Goal: Transaction & Acquisition: Purchase product/service

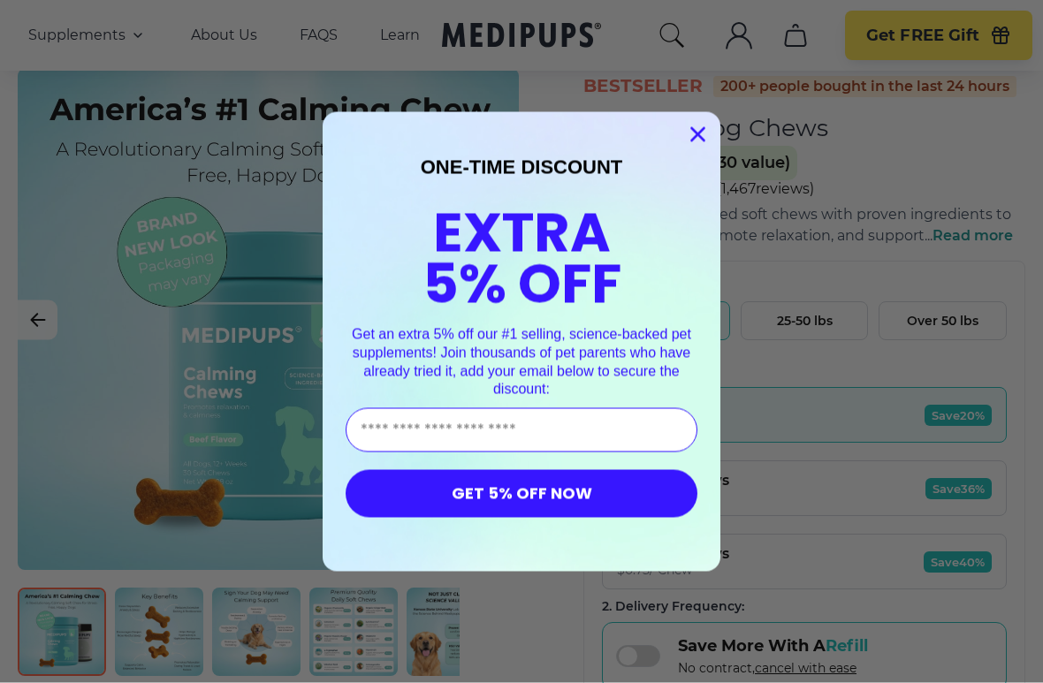
scroll to position [95, 0]
type input "**********"
click at [597, 497] on button "GET 5% OFF NOW" at bounding box center [522, 494] width 352 height 48
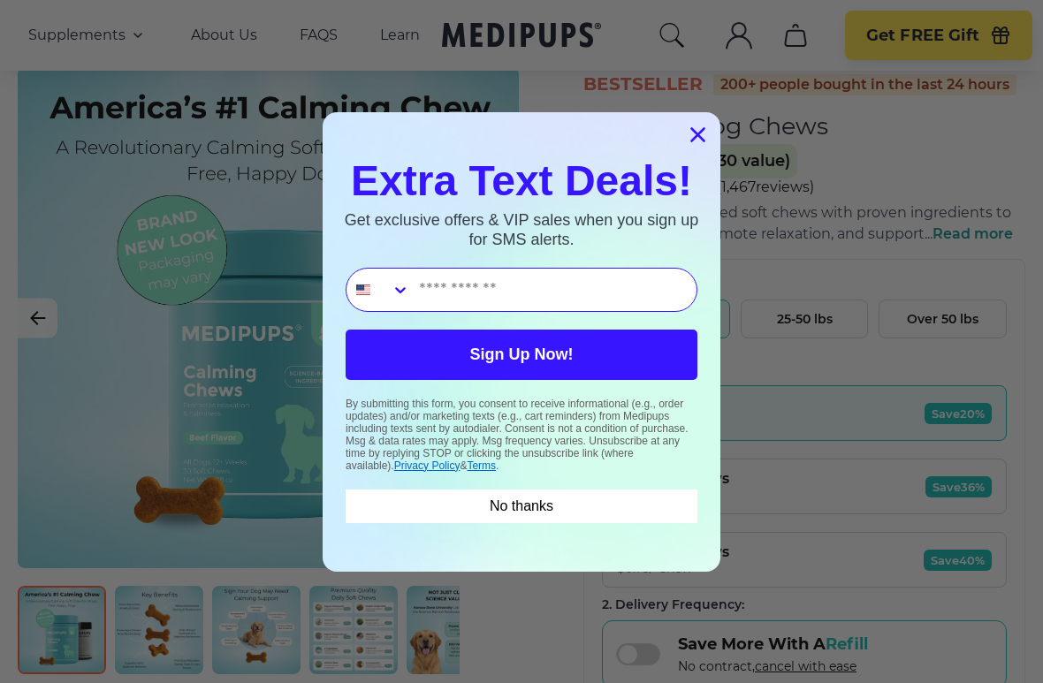
click at [530, 285] on input "Phone Number" at bounding box center [553, 290] width 286 height 42
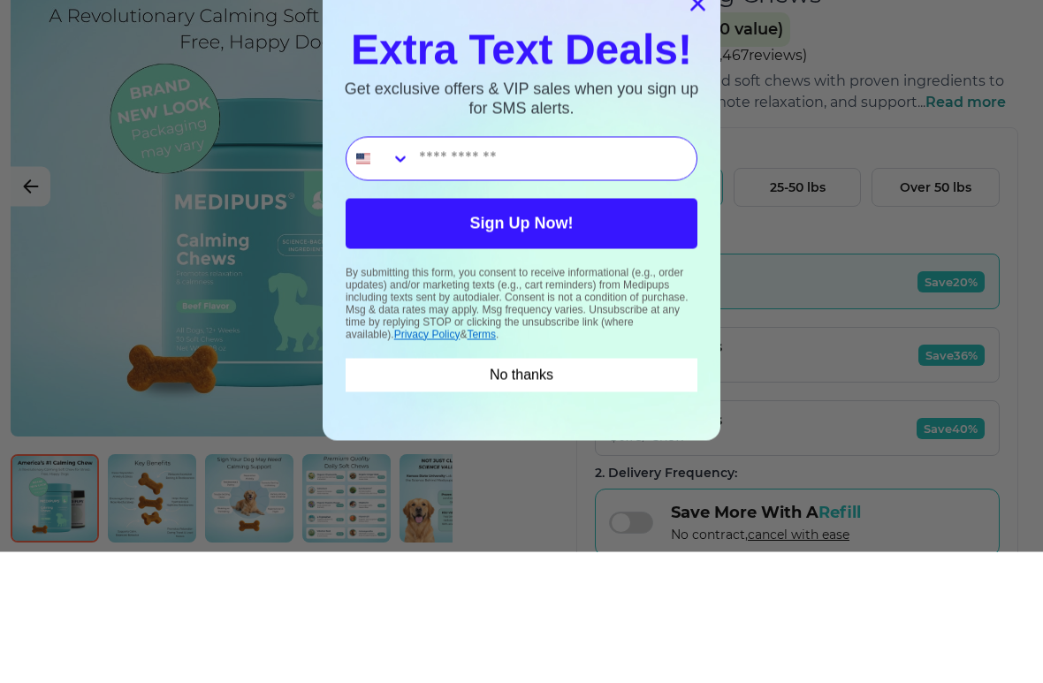
type input "**********"
click at [611, 330] on button "Sign Up Now!" at bounding box center [522, 355] width 352 height 50
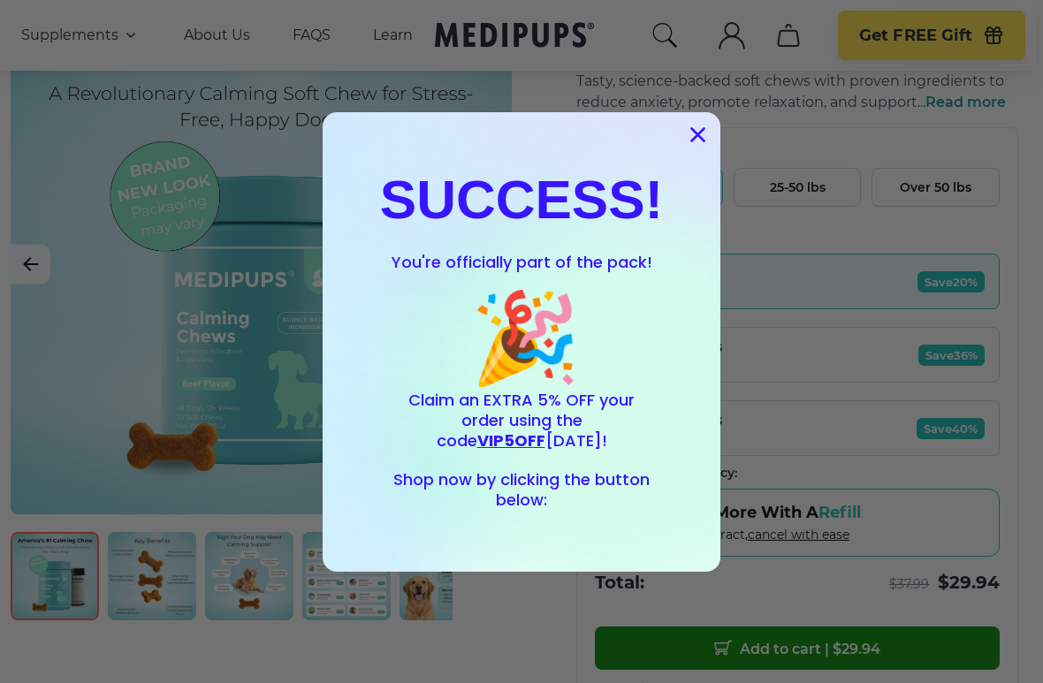
click at [706, 126] on circle "Close dialog" at bounding box center [697, 133] width 29 height 29
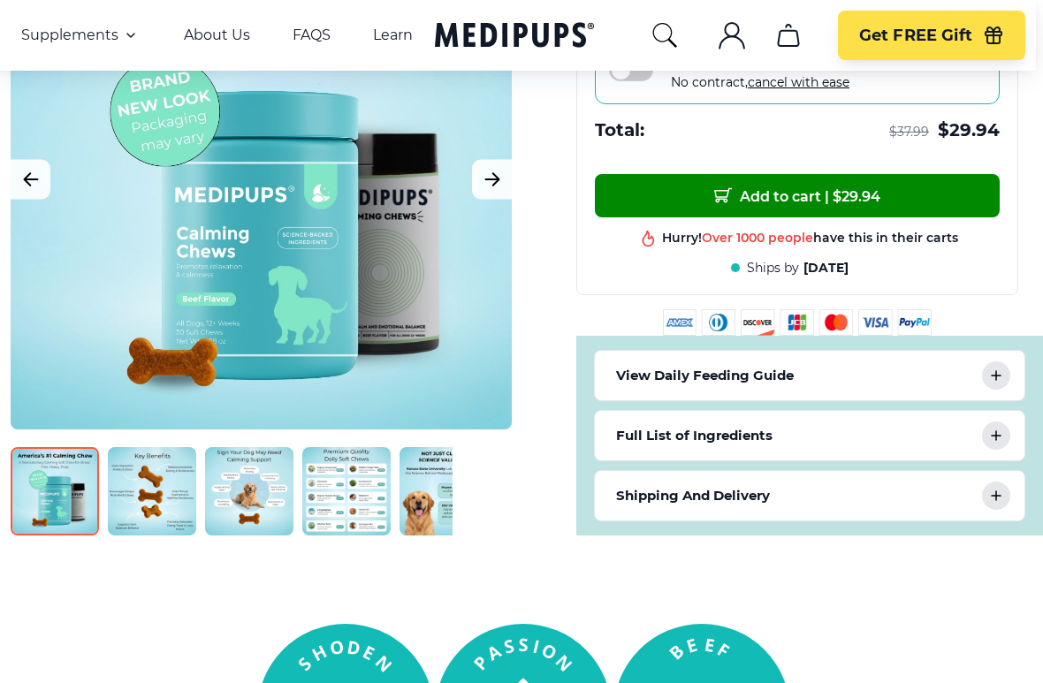
scroll to position [694, 7]
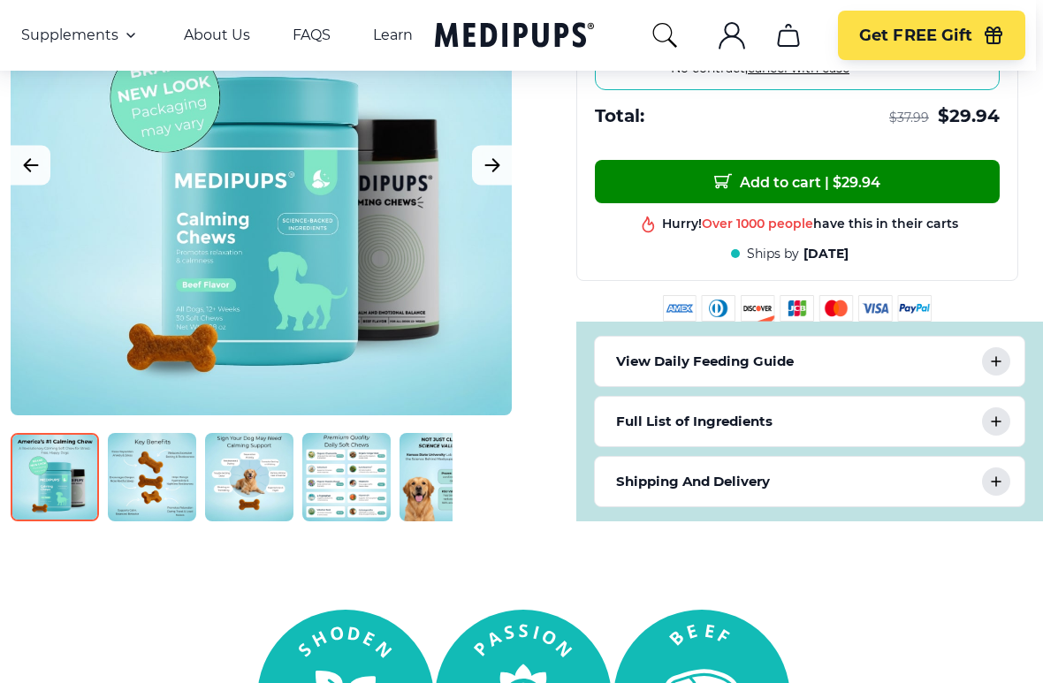
click at [645, 364] on p "View Daily Feeding Guide" at bounding box center [705, 361] width 178 height 21
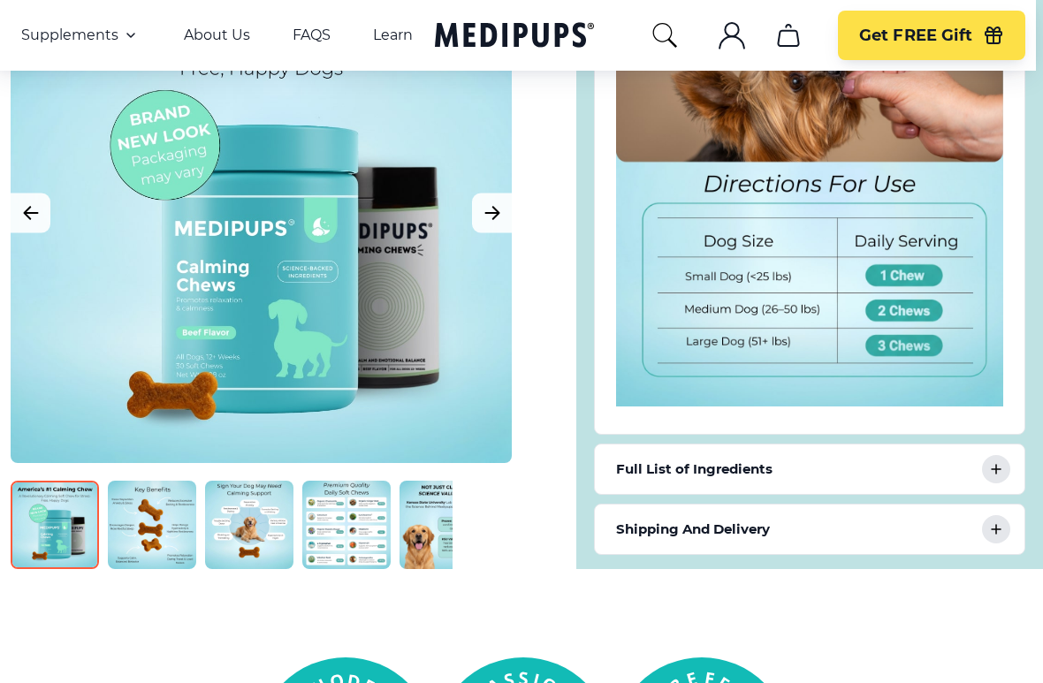
scroll to position [1071, 7]
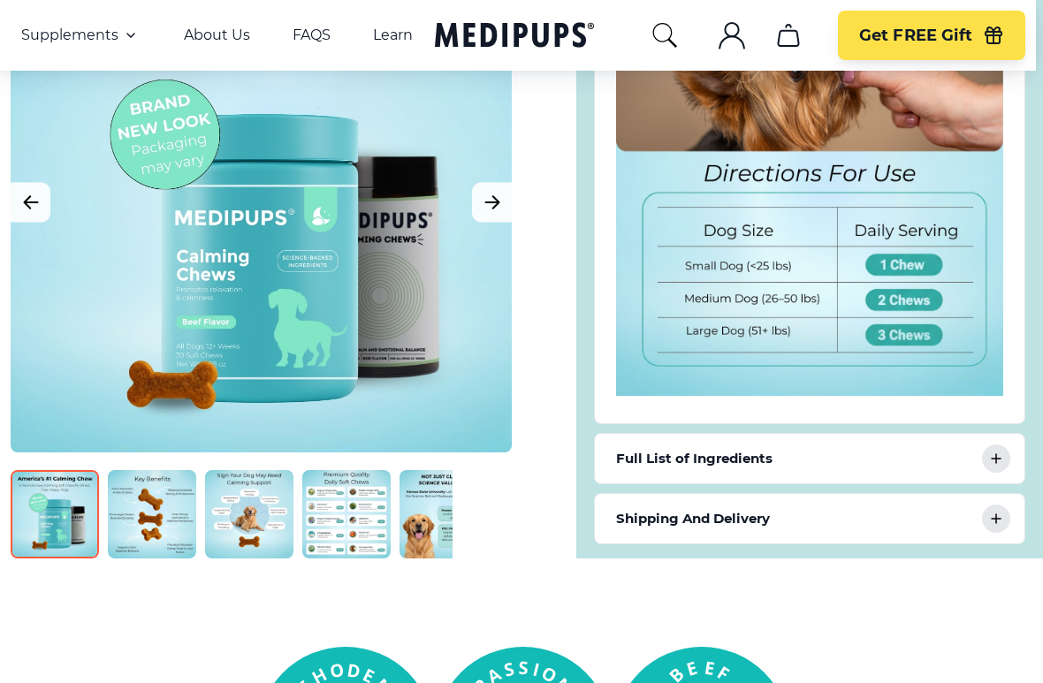
click at [997, 523] on icon at bounding box center [995, 518] width 9 height 9
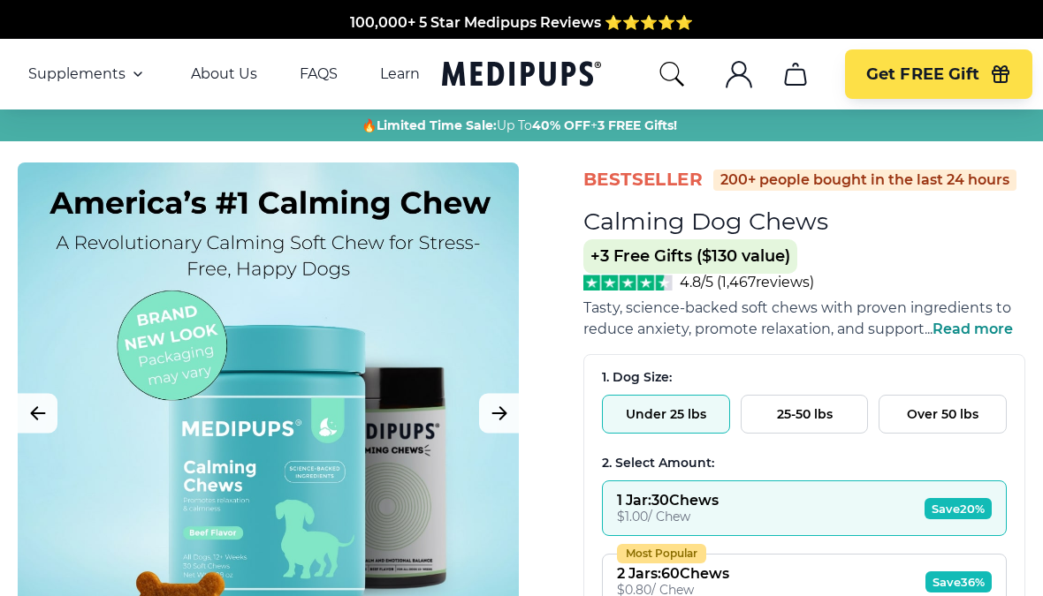
scroll to position [0, 7]
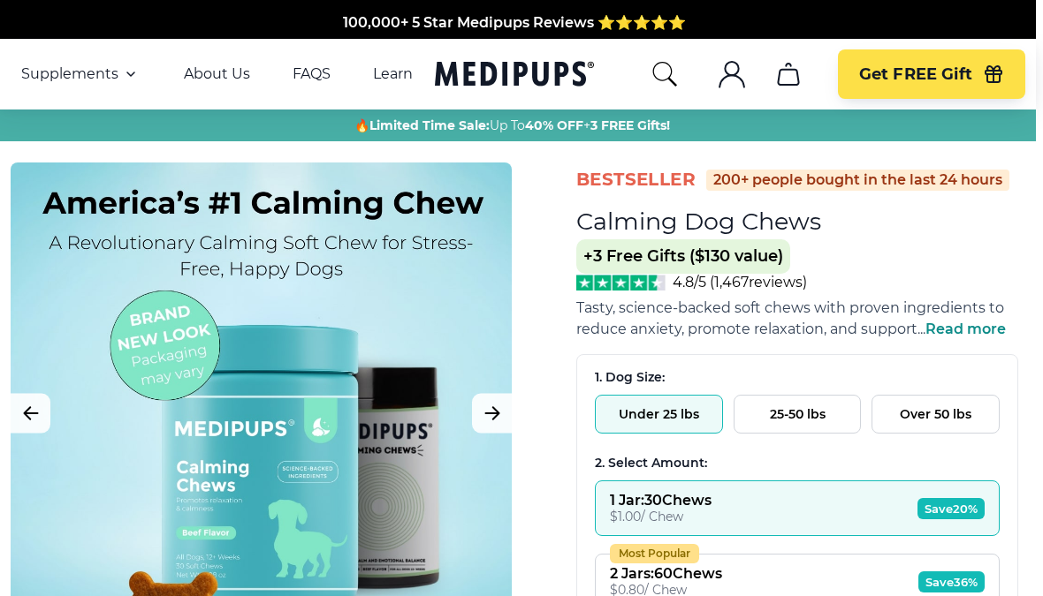
click at [992, 72] on icon "button" at bounding box center [993, 74] width 21 height 21
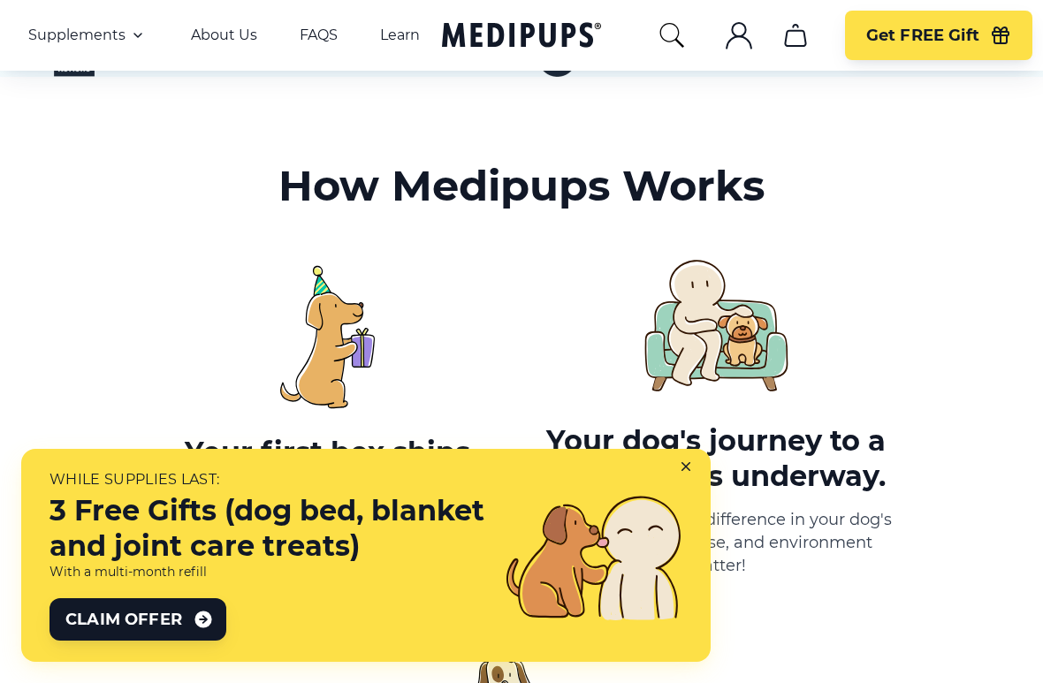
scroll to position [849, 0]
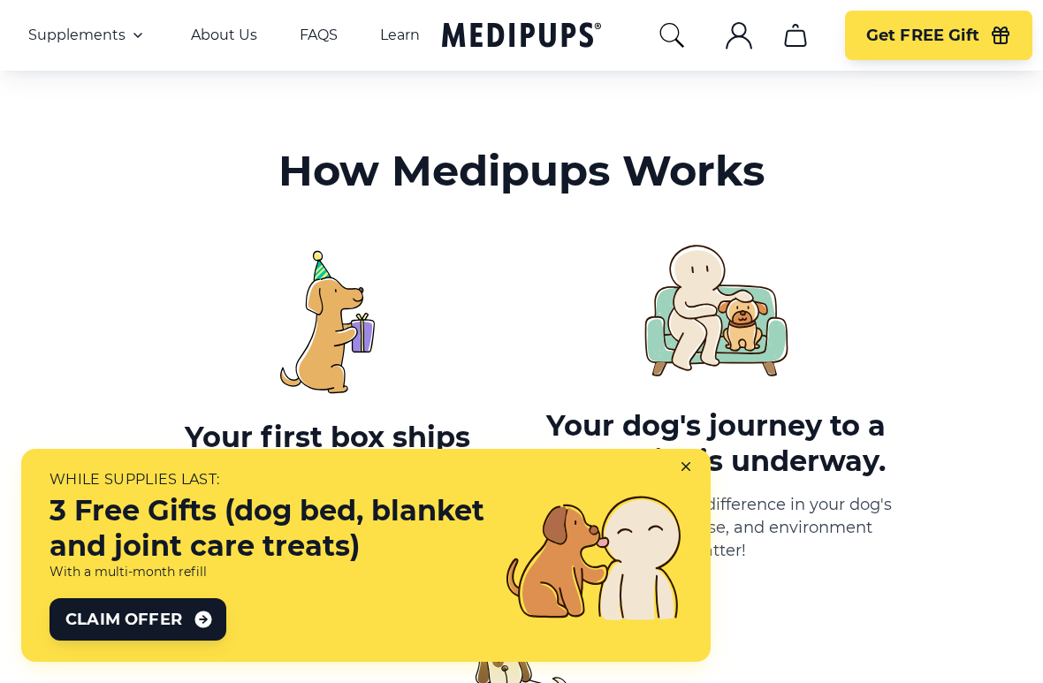
click at [689, 469] on icon at bounding box center [685, 466] width 7 height 7
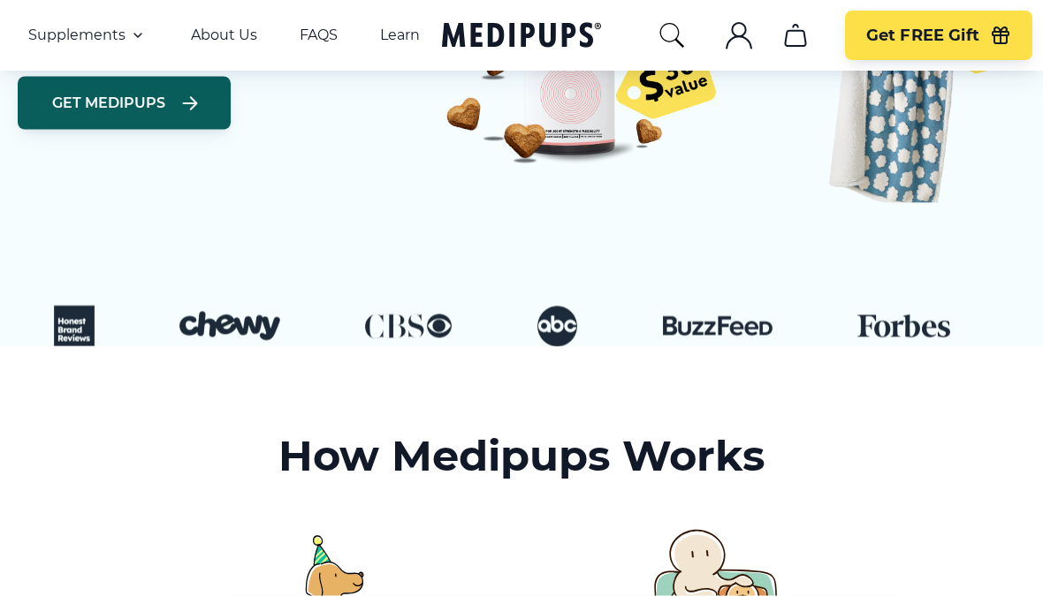
scroll to position [551, 0]
